Goal: Task Accomplishment & Management: Manage account settings

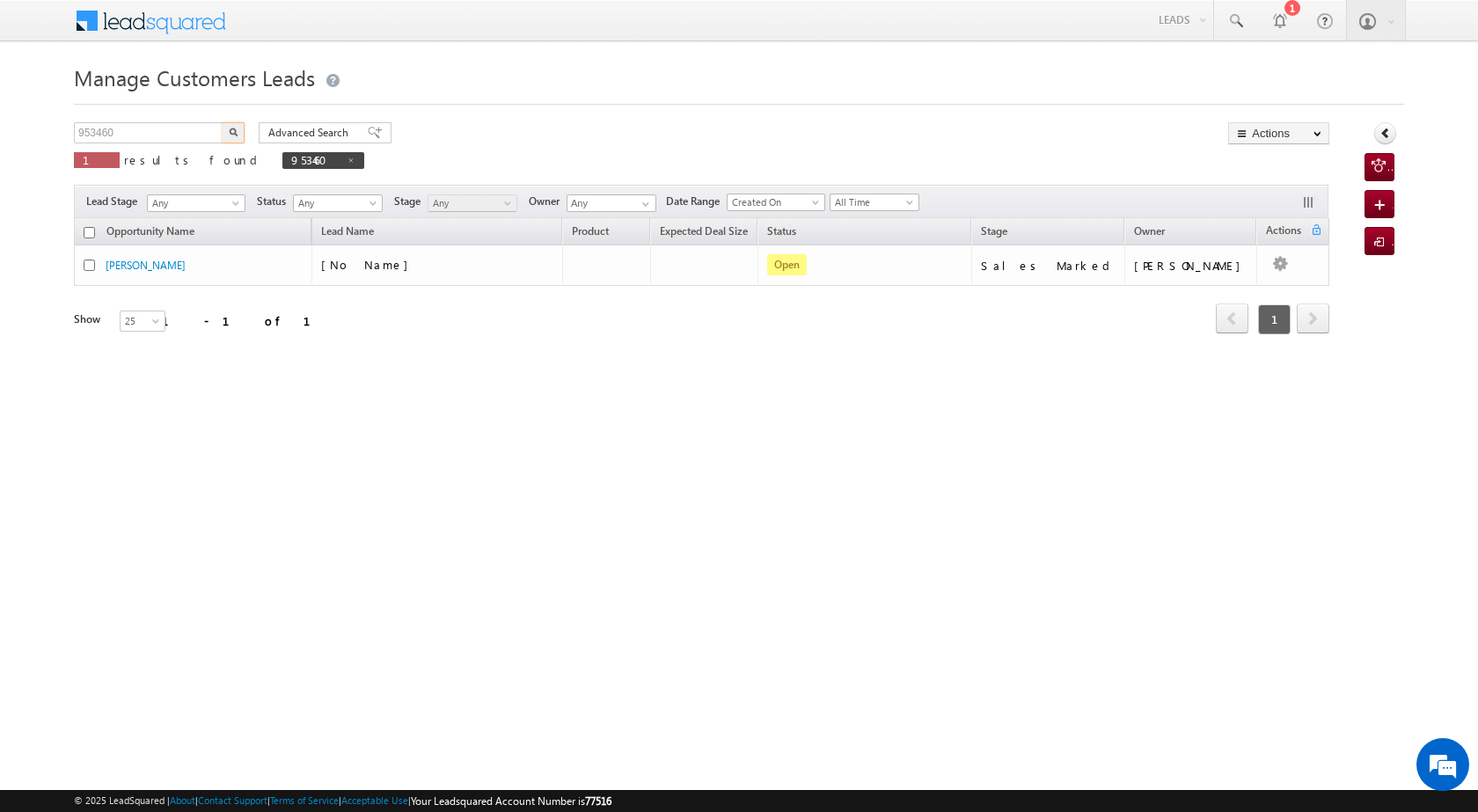
click at [70, 122] on body "Menu [PERSON_NAME] [PERSON_NAME] a2@ks erve." at bounding box center [739, 249] width 1478 height 499
drag, startPoint x: 157, startPoint y: 129, endPoint x: 67, endPoint y: 121, distance: 90.4
click at [67, 121] on body "Menu [PERSON_NAME] [PERSON_NAME] a2@ks erve." at bounding box center [739, 249] width 1478 height 499
paste input "07928"
type input "907928"
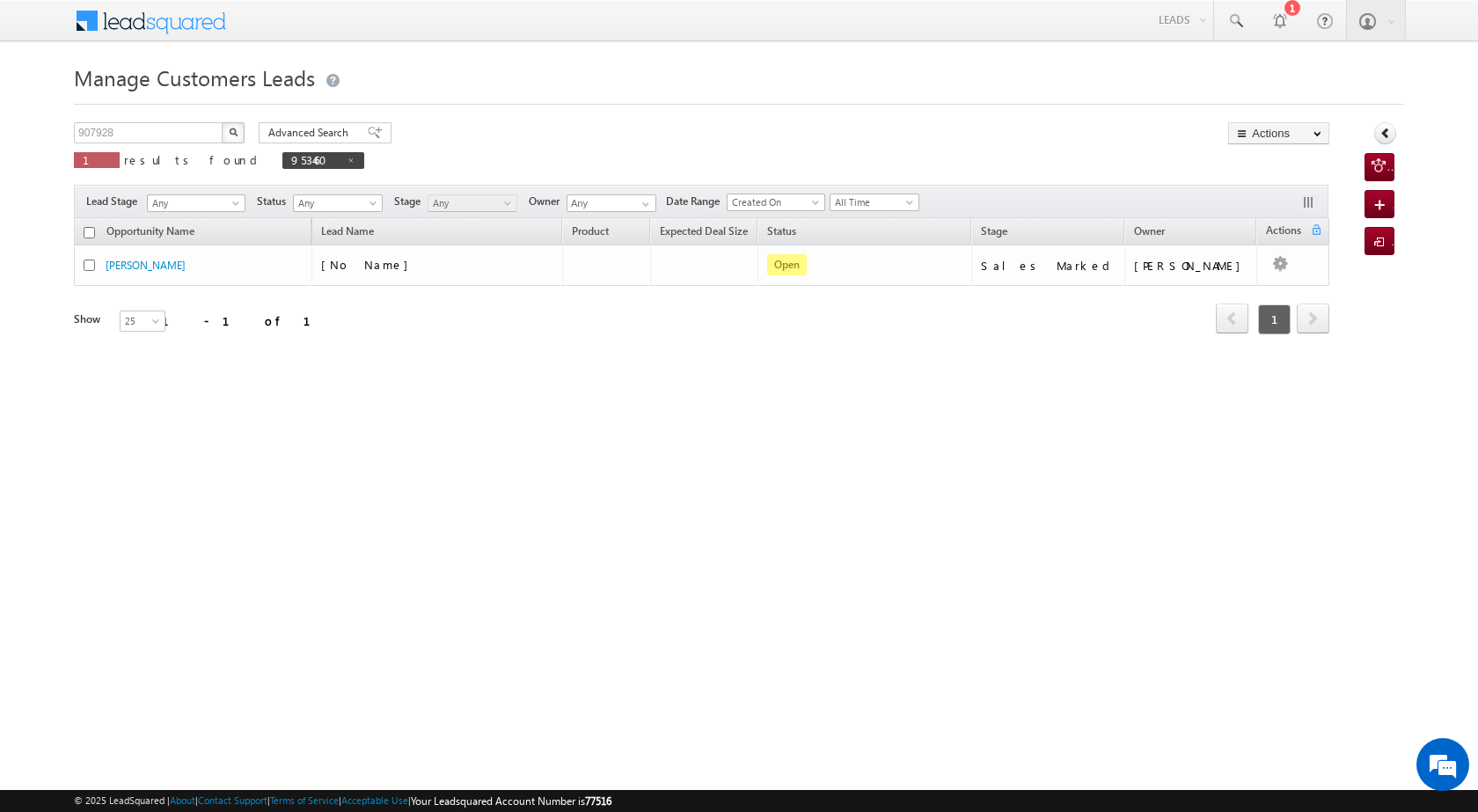
click at [238, 134] on button "button" at bounding box center [234, 133] width 23 height 21
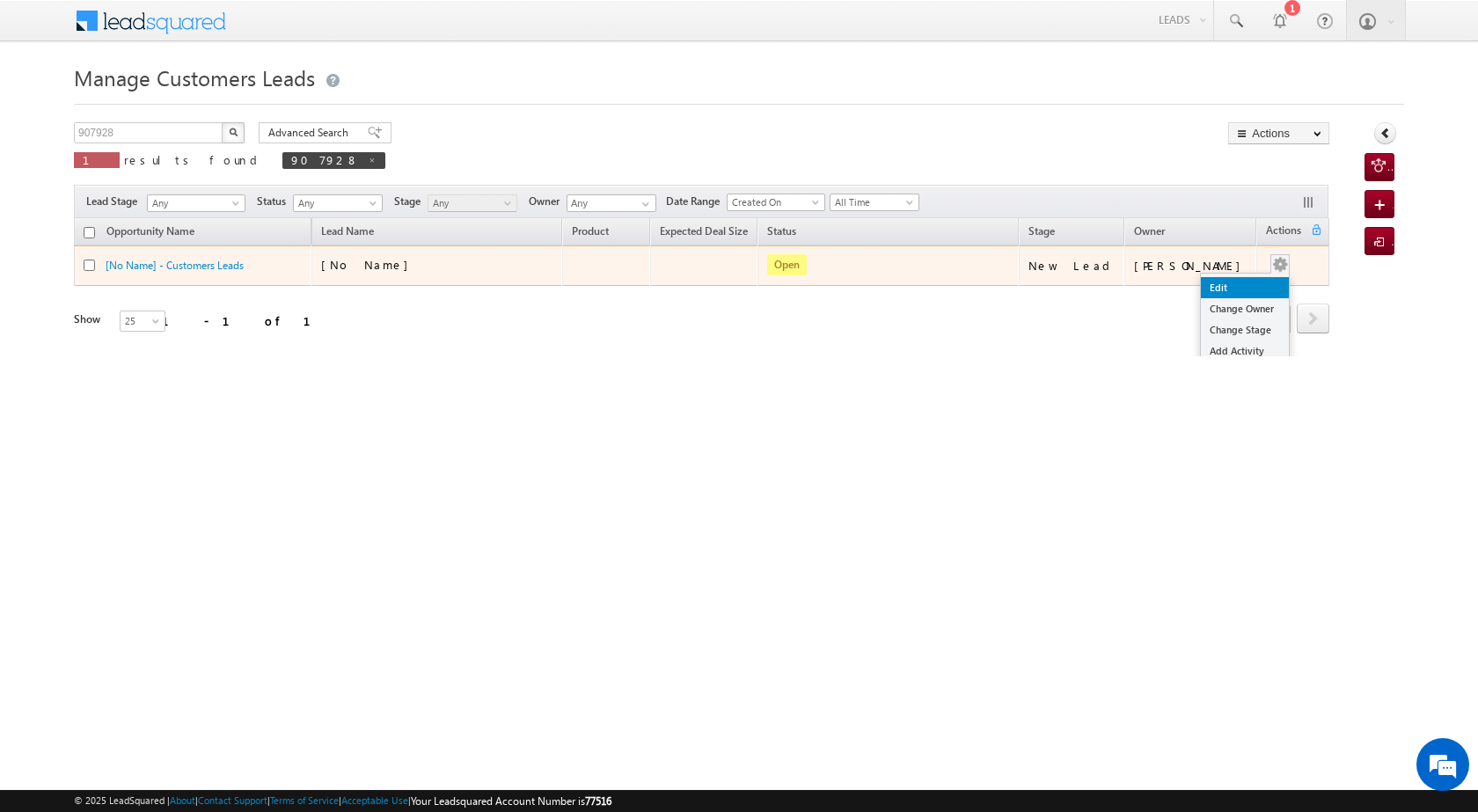
click at [1238, 282] on link "Edit" at bounding box center [1244, 288] width 88 height 21
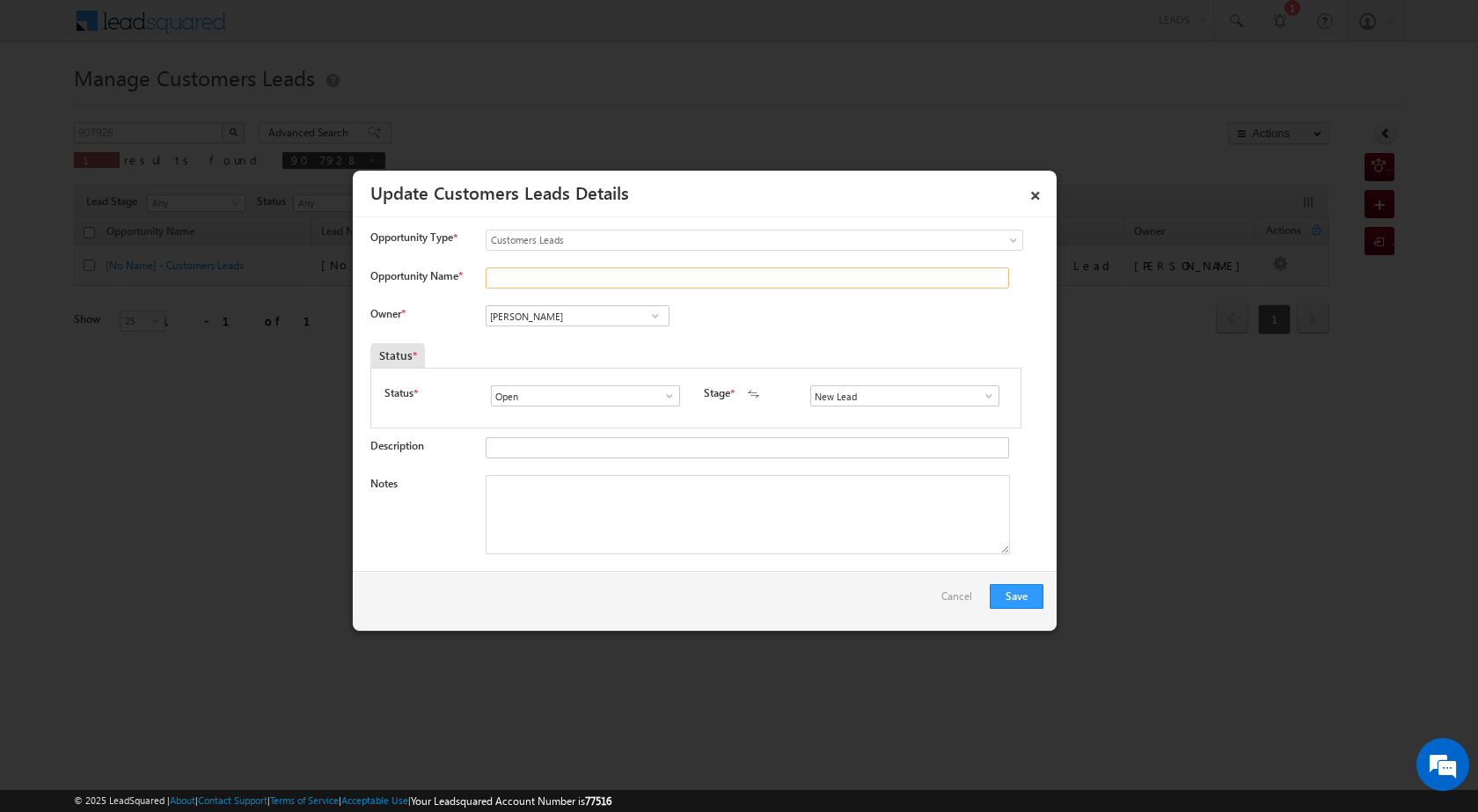
click at [528, 275] on input "Opportunity Name *" at bounding box center [747, 278] width 523 height 21
paste input "[PERSON_NAME]"
type input "[PERSON_NAME]"
click at [653, 319] on span at bounding box center [655, 316] width 17 height 15
click at [761, 485] on textarea "Notes" at bounding box center [747, 515] width 524 height 79
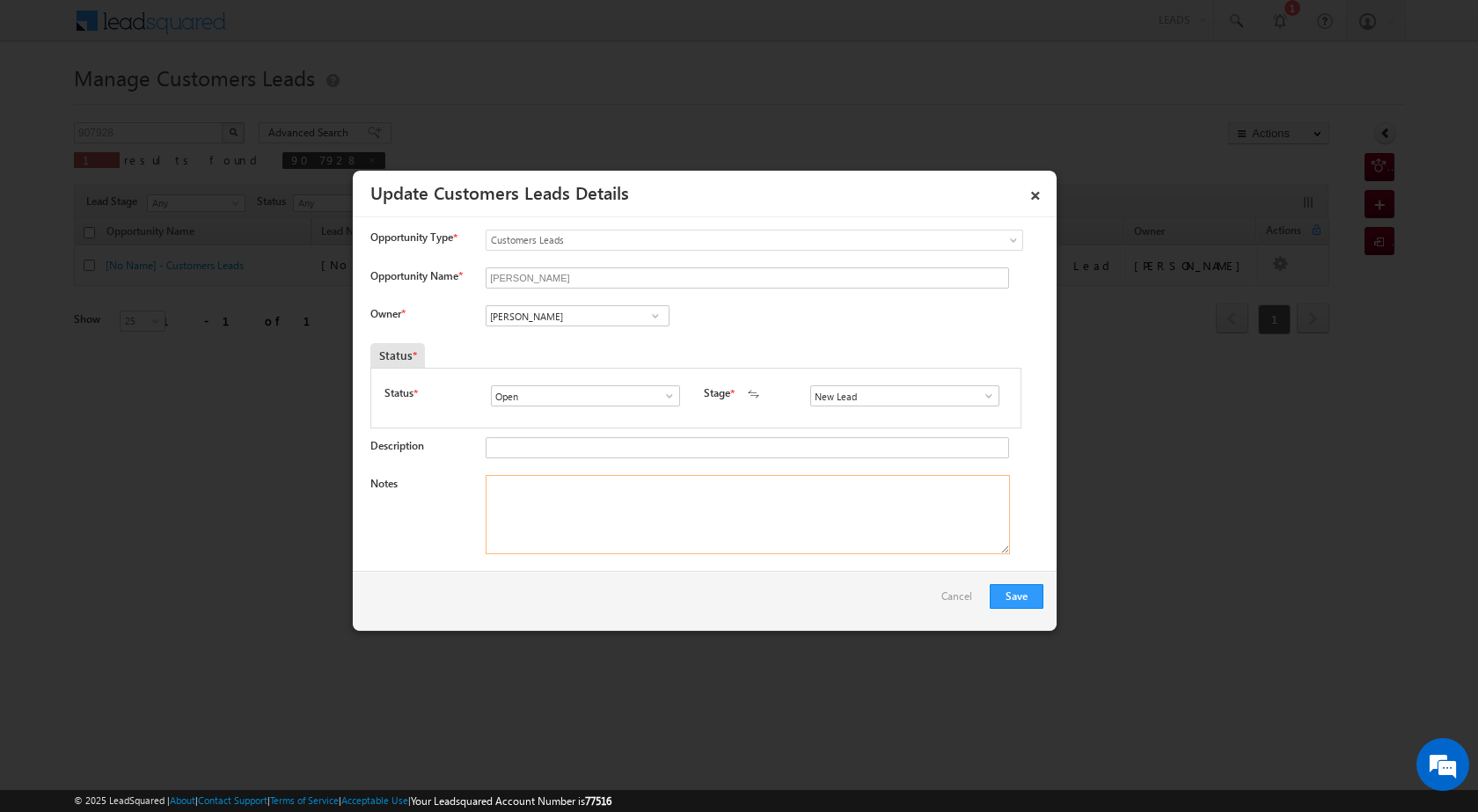
click at [595, 511] on textarea "Notes" at bounding box center [747, 515] width 524 height 79
paste textarea "own plot seco pv vailue 13 lac father age [DEMOGRAPHIC_DATA] k 10 lac shop inco…"
type textarea "own plot seco pv vailue 13 lac father age [DEMOGRAPHIC_DATA] k 10 lac shop inco…"
click at [992, 394] on div "New Lead Interested Pending Documents Sales Marked Pending for Follow-Up Not Co…" at bounding box center [908, 396] width 197 height 21
click at [990, 394] on input "New Lead" at bounding box center [904, 396] width 189 height 21
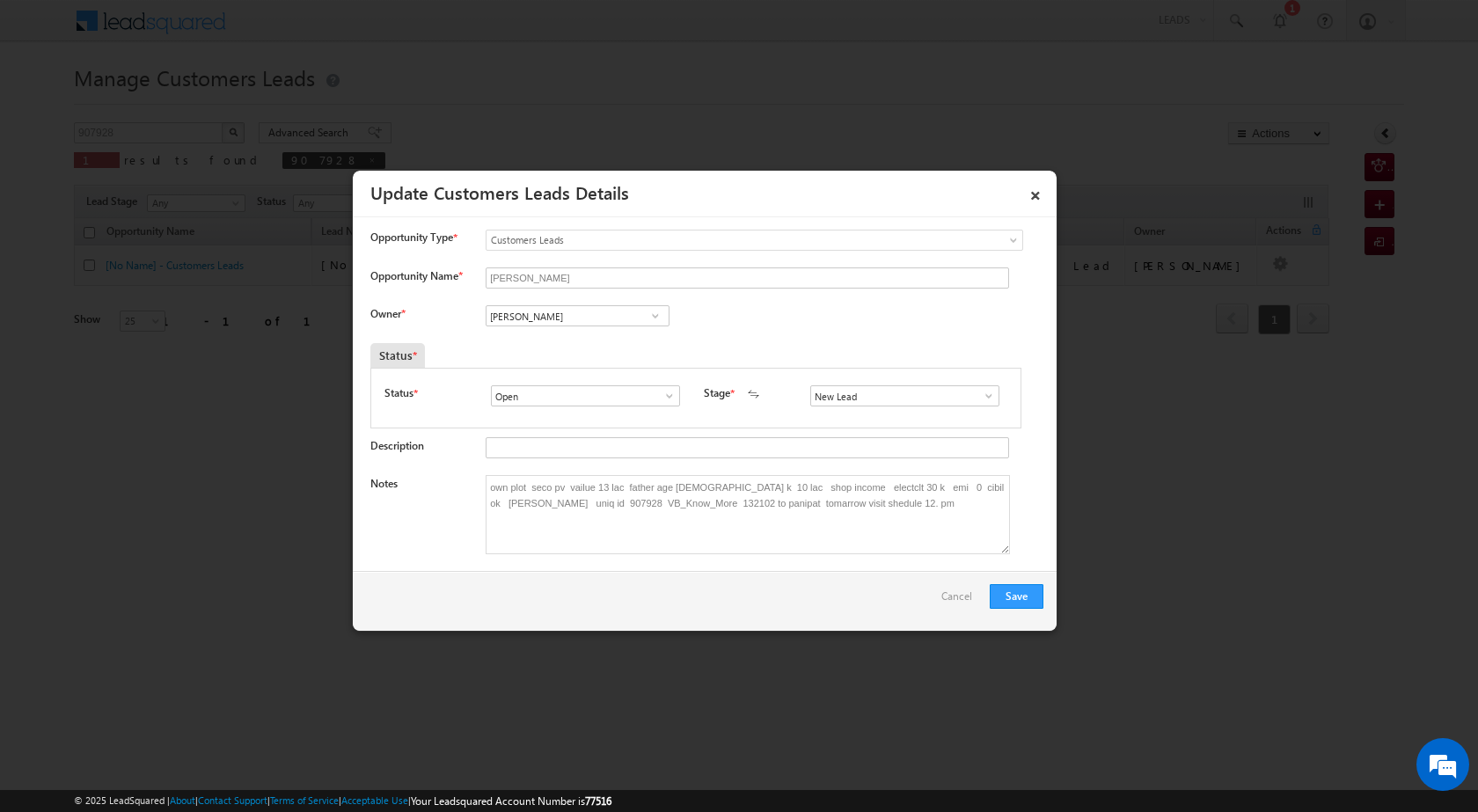
click at [980, 401] on span at bounding box center [989, 395] width 17 height 15
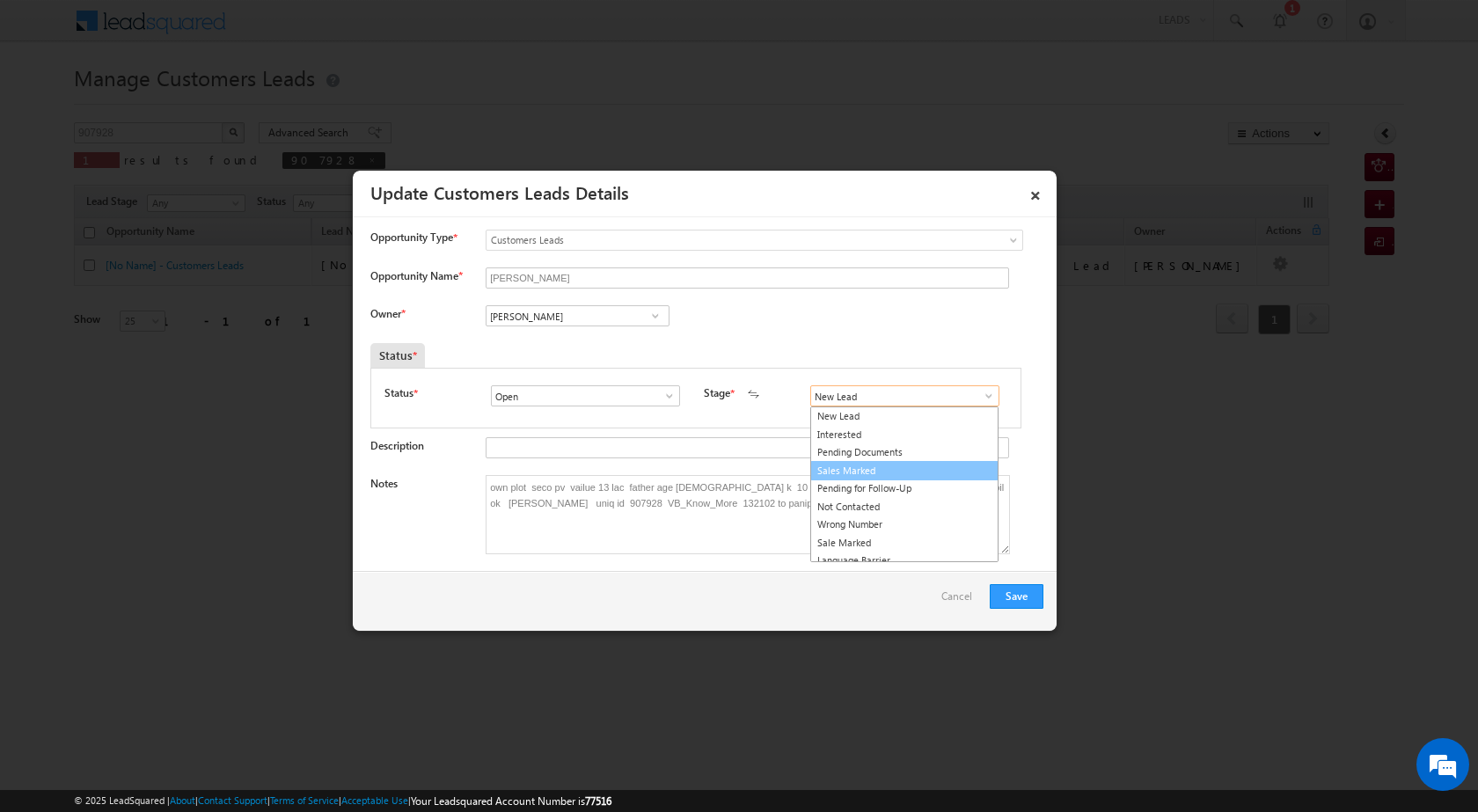
click at [863, 479] on link "Sales Marked" at bounding box center [904, 471] width 188 height 20
type input "Sales Marked"
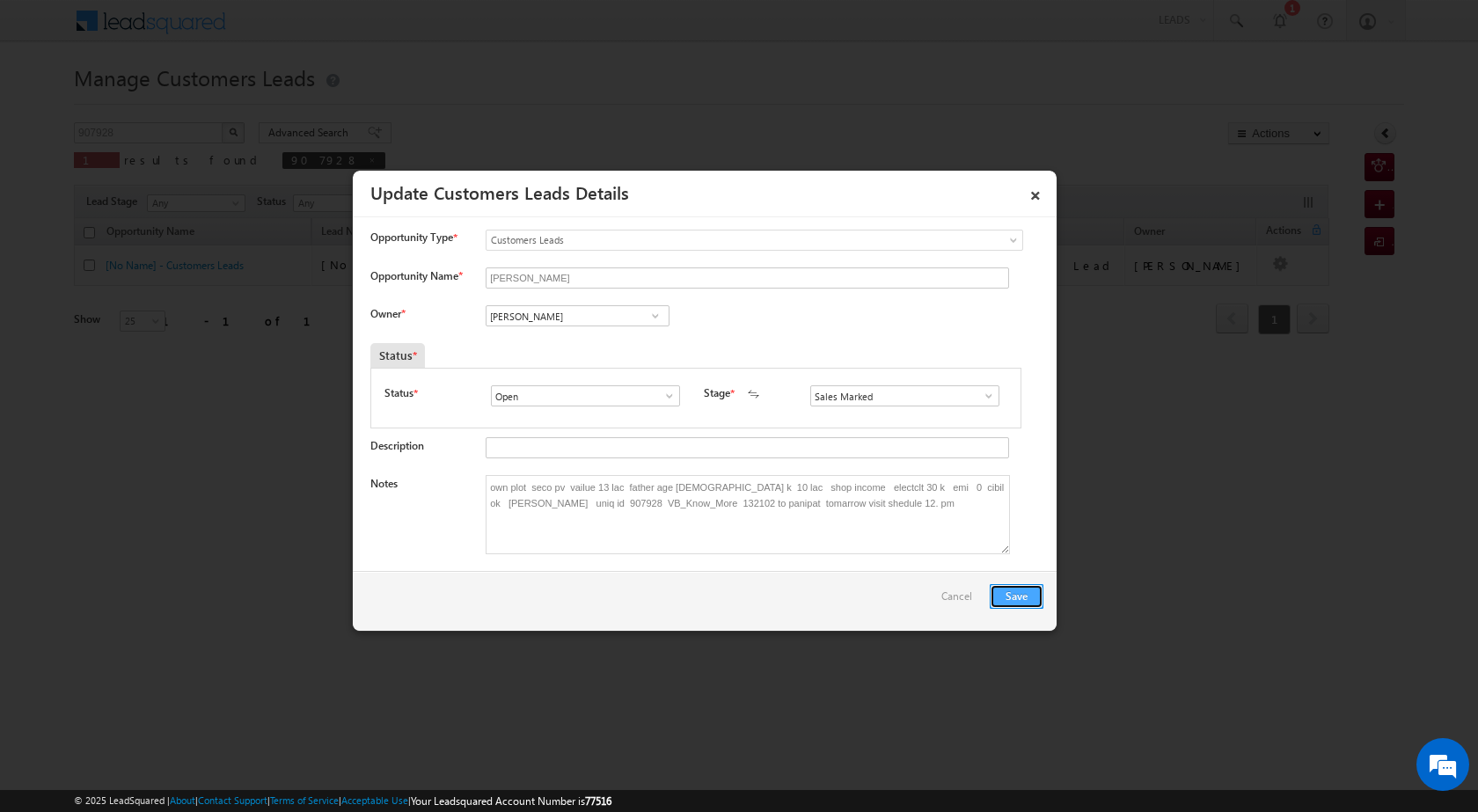
click at [1027, 602] on button "Save" at bounding box center [1016, 596] width 53 height 24
